Goal: Find specific page/section: Find specific page/section

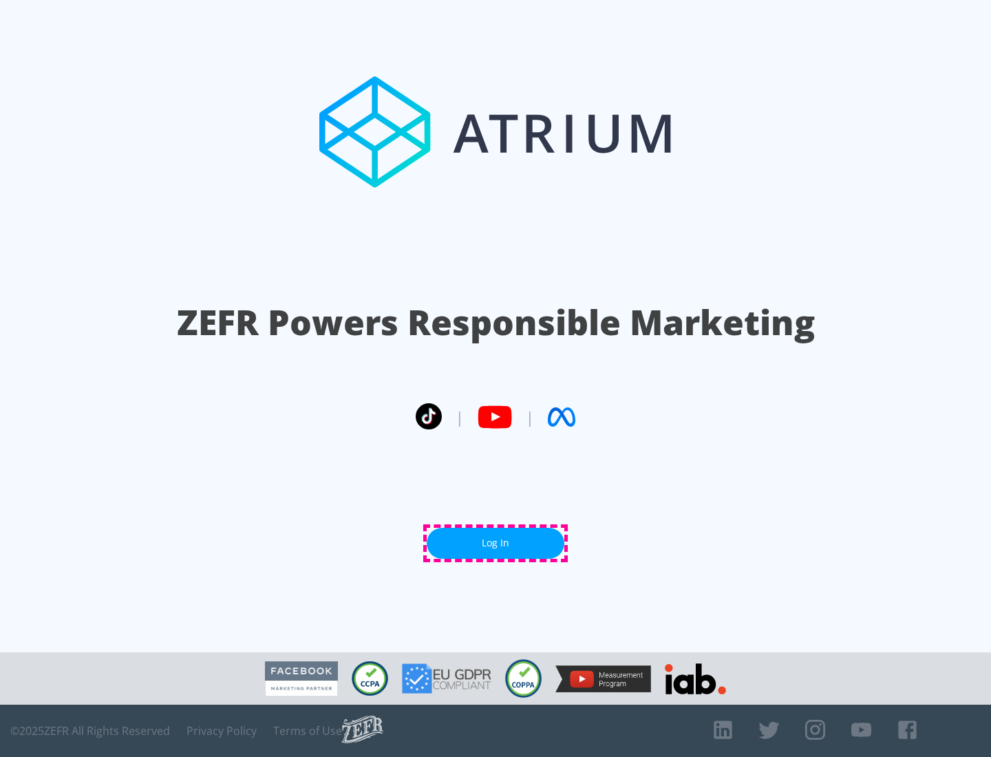
click at [495, 543] on link "Log In" at bounding box center [496, 543] width 138 height 31
